Goal: Task Accomplishment & Management: Use online tool/utility

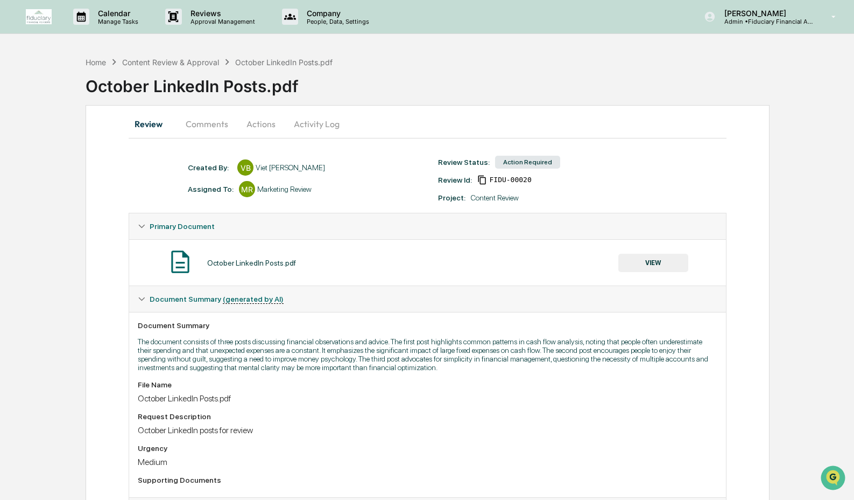
click at [671, 262] on button "VIEW" at bounding box center [653, 263] width 70 height 18
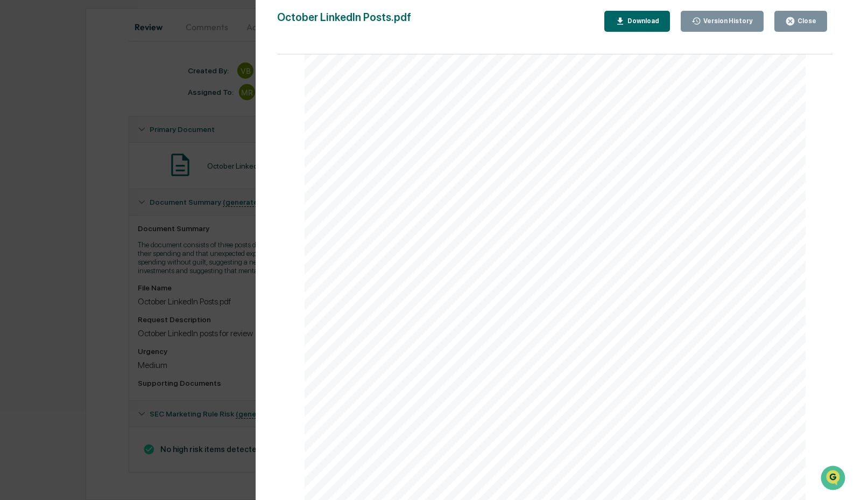
scroll to position [228, 0]
click at [821, 16] on button "Close" at bounding box center [801, 21] width 53 height 21
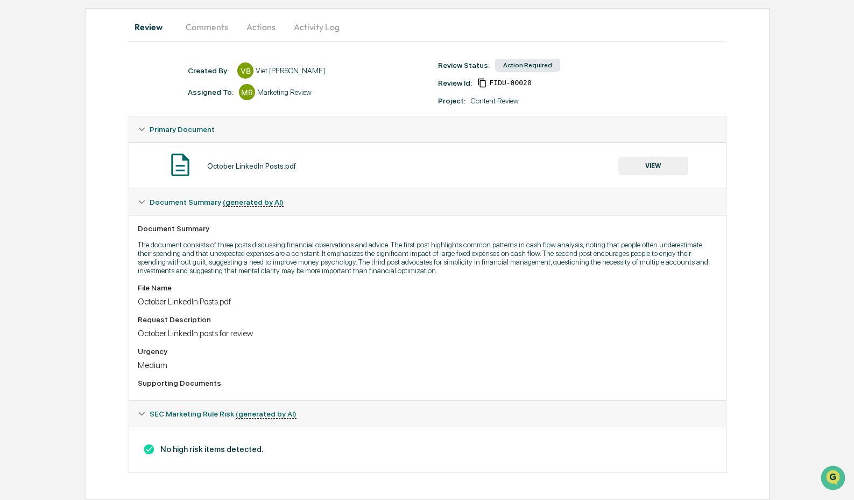
click at [266, 24] on button "Actions" at bounding box center [261, 27] width 48 height 26
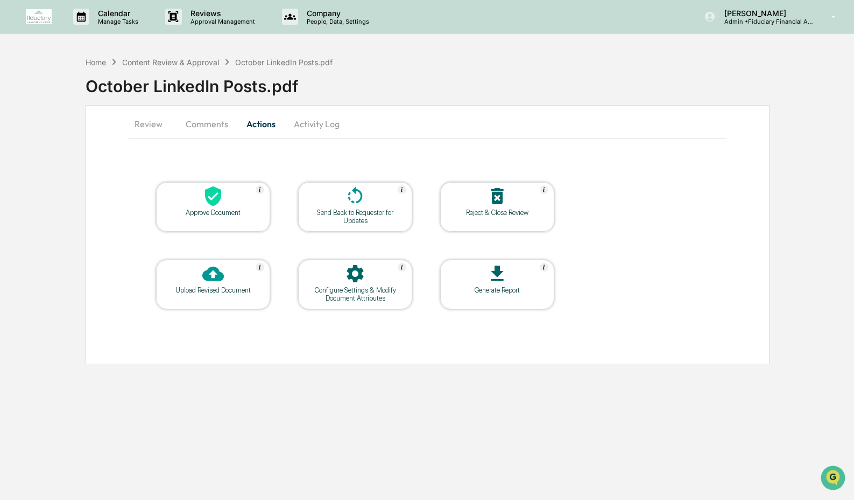
scroll to position [0, 0]
click at [213, 223] on div "Approve Document" at bounding box center [214, 207] width 114 height 50
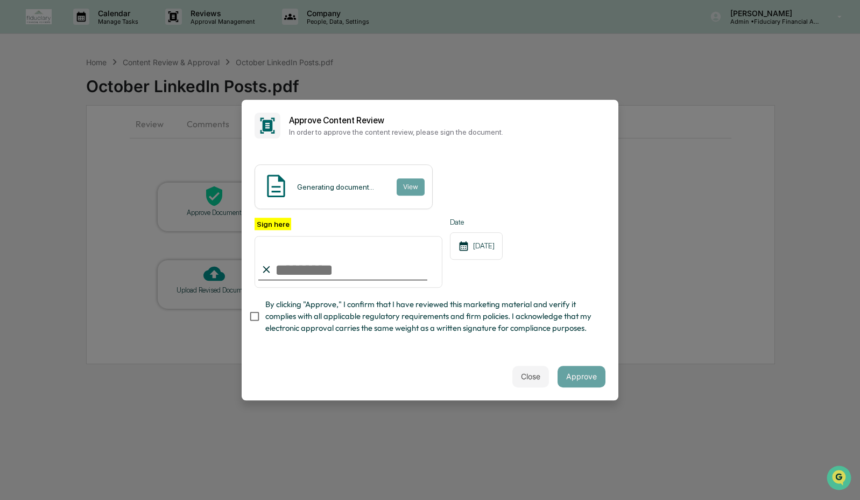
click at [359, 258] on input "Sign here" at bounding box center [349, 262] width 188 height 52
click at [353, 262] on input "**********" at bounding box center [349, 262] width 188 height 52
type input "**********"
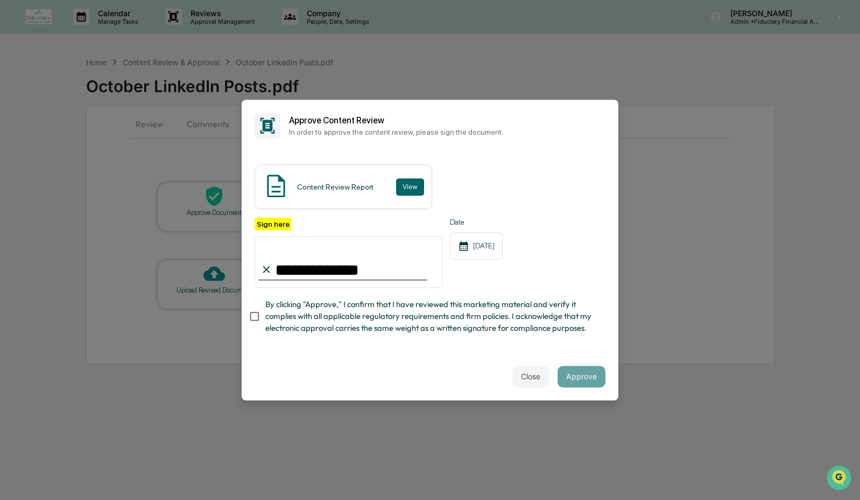
click at [299, 329] on span "By clicking "Approve," I confirm that I have reviewed this marketing material a…" at bounding box center [431, 316] width 332 height 36
drag, startPoint x: 580, startPoint y: 383, endPoint x: 579, endPoint y: 378, distance: 5.4
click at [580, 383] on button "Approve" at bounding box center [582, 376] width 48 height 22
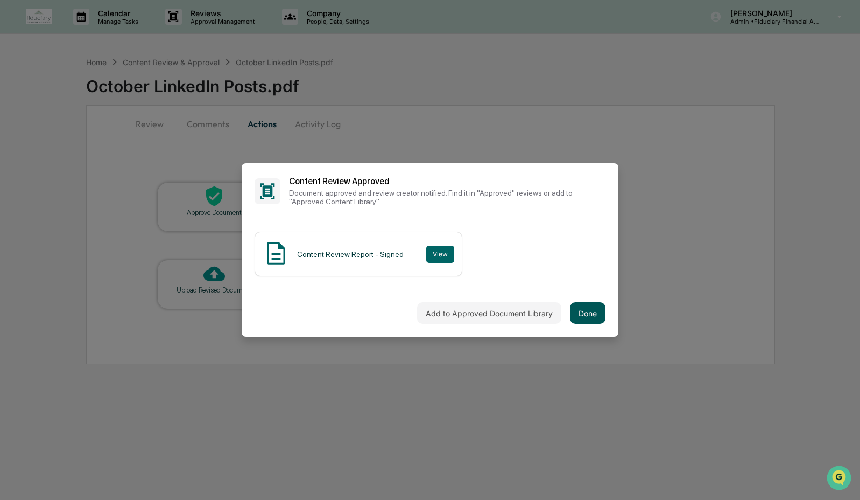
click at [592, 306] on button "Done" at bounding box center [588, 313] width 36 height 22
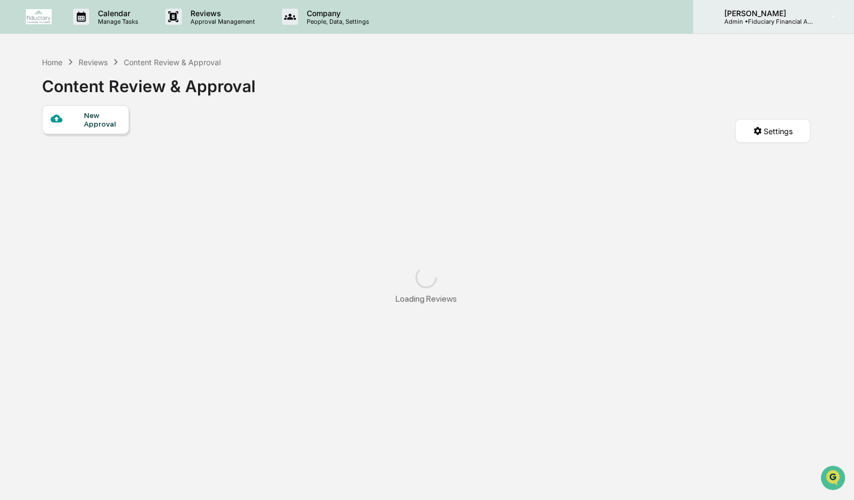
click at [792, 18] on p "Admin • Fiduciary Financial Advisors" at bounding box center [766, 22] width 100 height 8
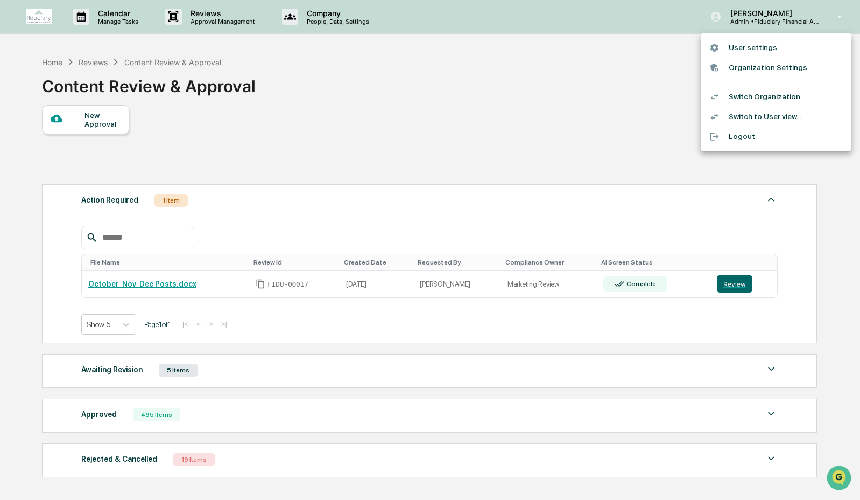
click at [770, 101] on li "Switch Organization" at bounding box center [776, 97] width 151 height 20
